Goal: Information Seeking & Learning: Learn about a topic

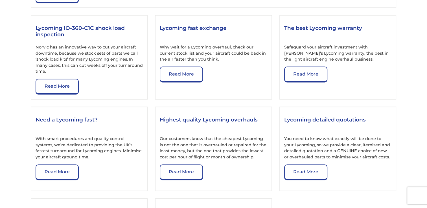
scroll to position [715, 0]
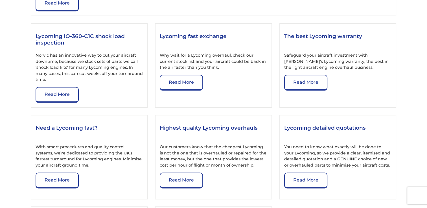
click at [253, 115] on div "Lycoming IO-360-C1C overhaul Make Norvic your first call for all IO-360-C1C req…" at bounding box center [213, 111] width 365 height 373
click at [174, 84] on link "Read More" at bounding box center [181, 83] width 43 height 16
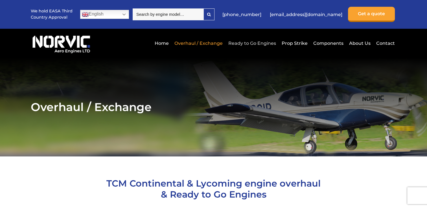
click at [256, 43] on link "Ready to Go Engines" at bounding box center [252, 43] width 51 height 14
